Goal: Task Accomplishment & Management: Use online tool/utility

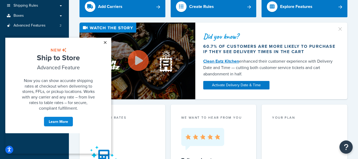
click at [107, 44] on link "×" at bounding box center [104, 43] width 9 height 10
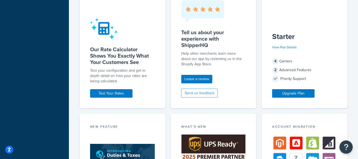
scroll to position [212, 0]
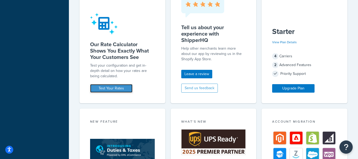
click at [128, 91] on link "Test Your Rates" at bounding box center [111, 88] width 42 height 8
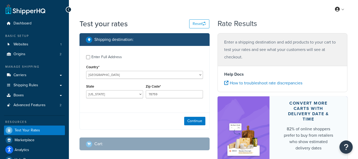
select select "TX"
click at [89, 56] on input "Enter Full Address" at bounding box center [88, 57] width 4 height 4
checkbox input "true"
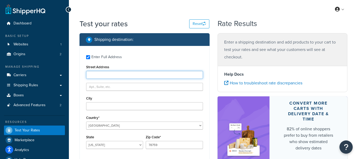
click at [100, 77] on input "Street Address" at bounding box center [144, 75] width 117 height 8
type input "8303 IH 10 East"
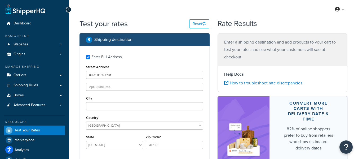
click at [98, 101] on div "City" at bounding box center [144, 102] width 117 height 15
click at [98, 103] on input "City" at bounding box center [144, 106] width 117 height 8
type input "Converse"
type input "78109"
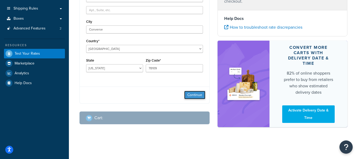
click at [194, 93] on button "Continue" at bounding box center [194, 95] width 21 height 8
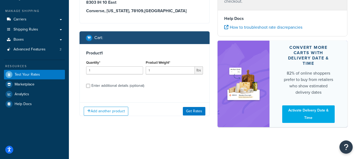
scroll to position [56, 0]
click at [153, 72] on input "1" at bounding box center [170, 70] width 49 height 8
click at [109, 87] on div "Enter additional details (optional)" at bounding box center [117, 85] width 53 height 7
click at [90, 87] on input "Enter additional details (optional)" at bounding box center [88, 86] width 4 height 4
checkbox input "true"
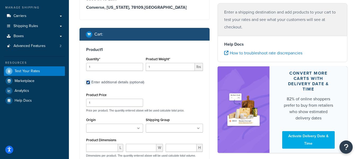
scroll to position [109, 0]
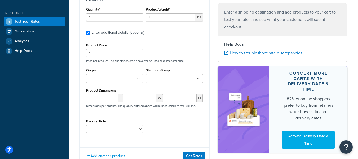
drag, startPoint x: 160, startPoint y: 13, endPoint x: 156, endPoint y: 16, distance: 5.5
click at [156, 16] on div "Product Weight* 1 lbs" at bounding box center [174, 13] width 57 height 15
drag, startPoint x: 156, startPoint y: 16, endPoint x: 132, endPoint y: 8, distance: 25.2
click at [132, 8] on div "Quantity* 1 Product Weight* 1 lbs" at bounding box center [145, 15] width 120 height 19
type input "80"
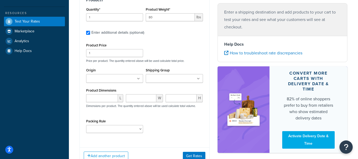
click at [106, 74] on ul at bounding box center [114, 78] width 57 height 9
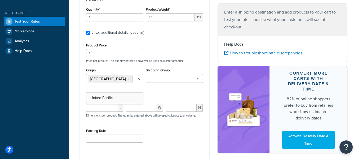
click at [158, 73] on div "Shipping Group Excluded from Free Shipping United Pacific Drop Ship" at bounding box center [174, 75] width 57 height 16
click at [160, 79] on input "Shipping Group" at bounding box center [170, 79] width 47 height 6
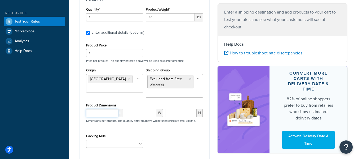
click at [100, 111] on input "number" at bounding box center [102, 113] width 32 height 8
type input "52"
type input "15"
type input "5"
click at [200, 127] on div "52 L 15 W 5 H Dimensions per product. The quantity entered above will be used c…" at bounding box center [145, 118] width 120 height 19
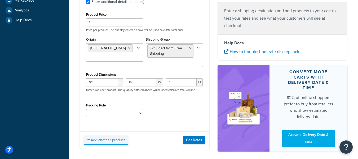
scroll to position [162, 0]
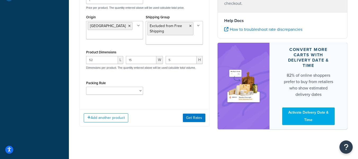
click at [126, 85] on div "Packing Rule" at bounding box center [114, 86] width 57 height 15
click at [126, 90] on select "Packing Rule" at bounding box center [114, 91] width 57 height 8
click at [189, 120] on button "Get Rates" at bounding box center [194, 117] width 23 height 8
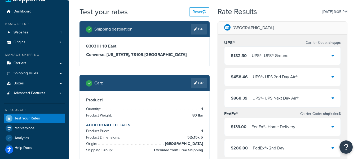
scroll to position [0, 0]
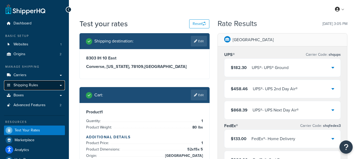
click at [25, 82] on link "Shipping Rules" at bounding box center [34, 85] width 61 height 10
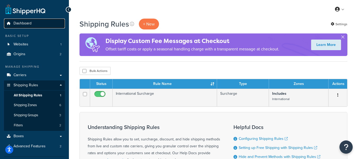
click at [31, 23] on span "Dashboard" at bounding box center [23, 23] width 18 height 5
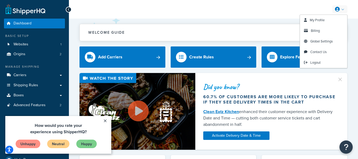
click at [342, 12] on link at bounding box center [339, 9] width 15 height 8
click at [315, 52] on span "Contact Us" at bounding box center [318, 51] width 16 height 5
